Goal: Transaction & Acquisition: Subscribe to service/newsletter

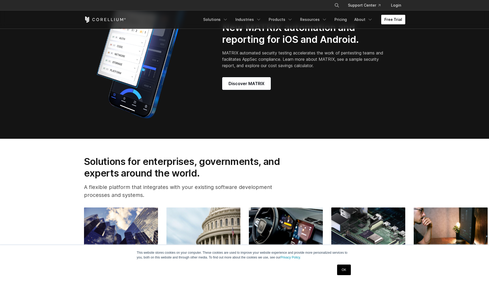
click at [388, 20] on link "Free Trial" at bounding box center [393, 20] width 24 height 10
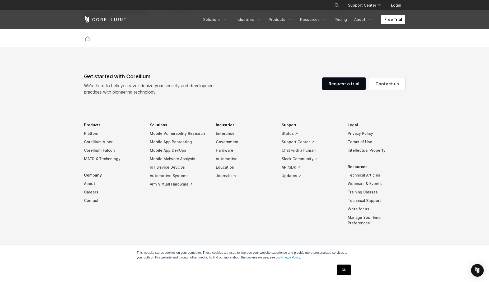
scroll to position [1236, 0]
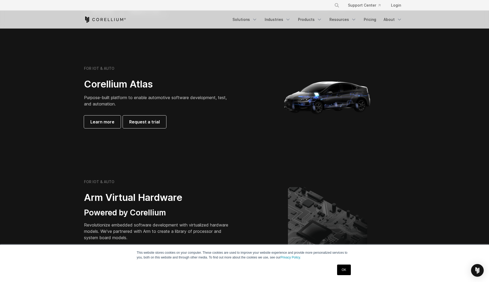
scroll to position [484, 0]
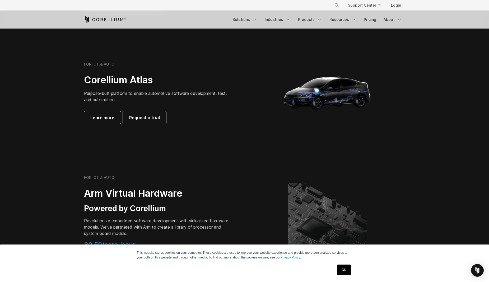
click at [260, 25] on div "Free Trial Solutions" at bounding box center [244, 20] width 321 height 18
click at [257, 15] on link "Solutions" at bounding box center [244, 20] width 31 height 10
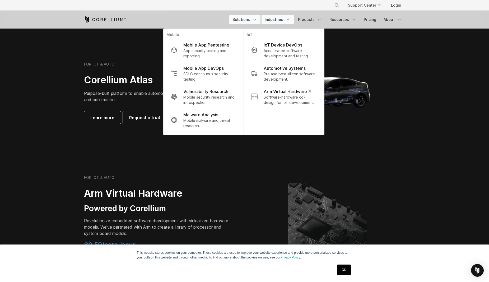
click at [276, 18] on link "Industries" at bounding box center [278, 20] width 32 height 10
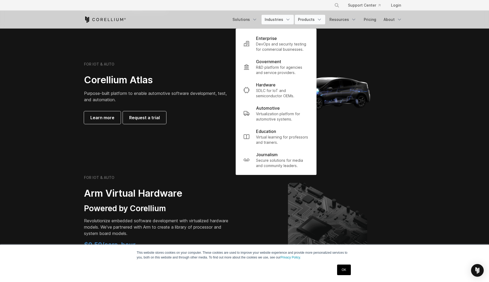
click at [305, 18] on link "Products" at bounding box center [310, 20] width 30 height 10
